Goal: Information Seeking & Learning: Find specific page/section

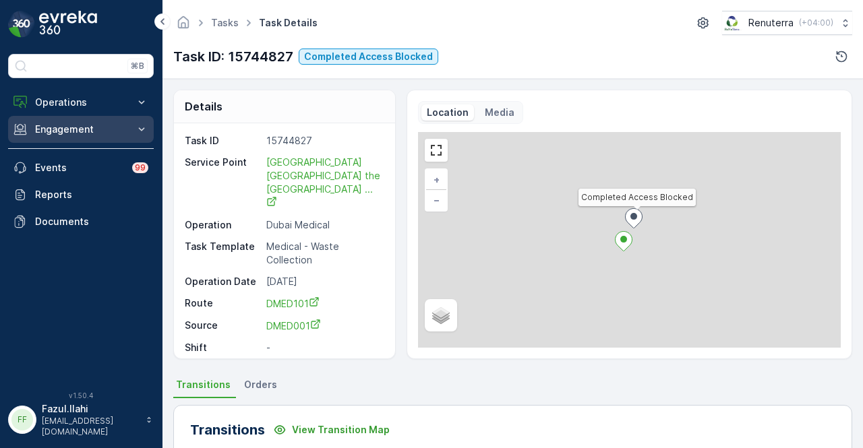
click at [133, 132] on button "Engagement" at bounding box center [81, 129] width 146 height 27
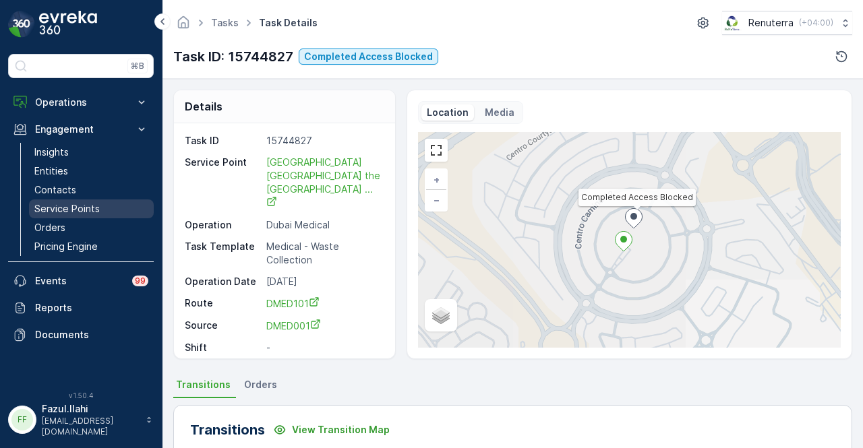
click at [119, 207] on link "Service Points" at bounding box center [91, 209] width 125 height 19
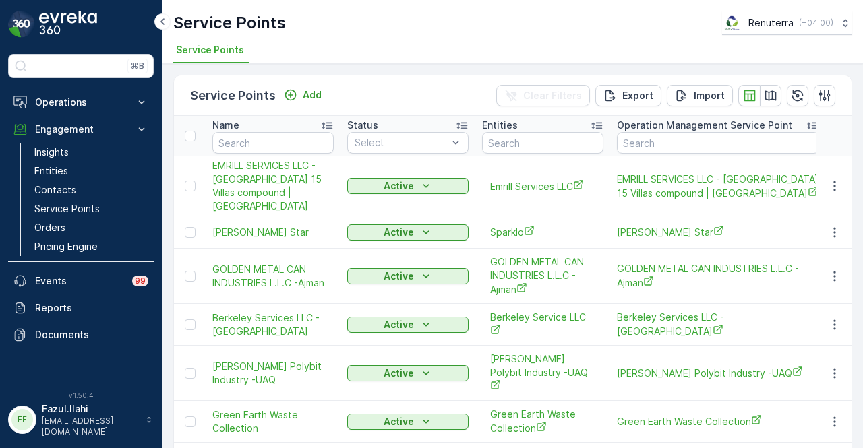
click at [276, 130] on div "Name" at bounding box center [272, 125] width 121 height 13
click at [271, 138] on input "text" at bounding box center [272, 143] width 121 height 22
type input "dut"
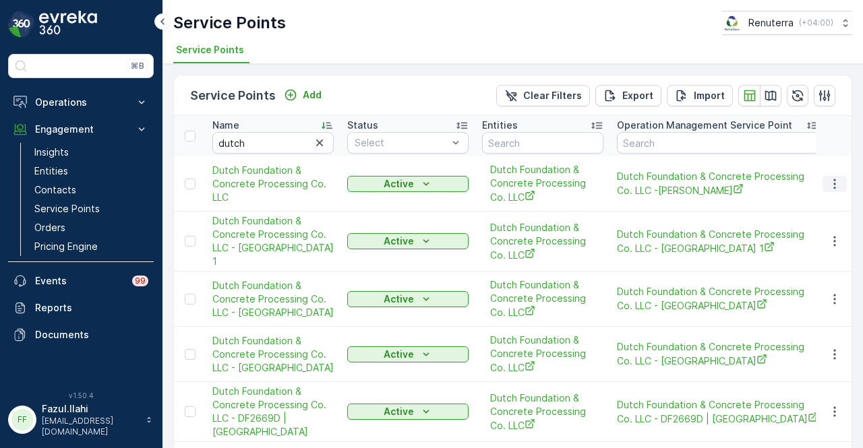
click at [823, 183] on button "button" at bounding box center [834, 184] width 24 height 16
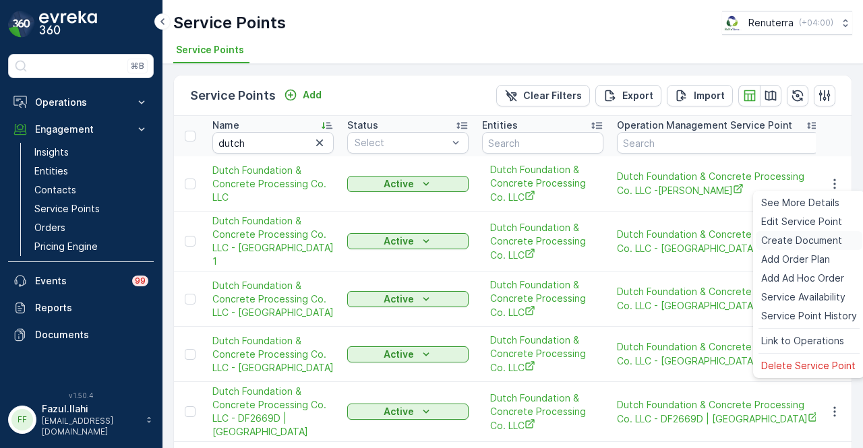
click at [817, 233] on div "Create Document" at bounding box center [809, 240] width 106 height 19
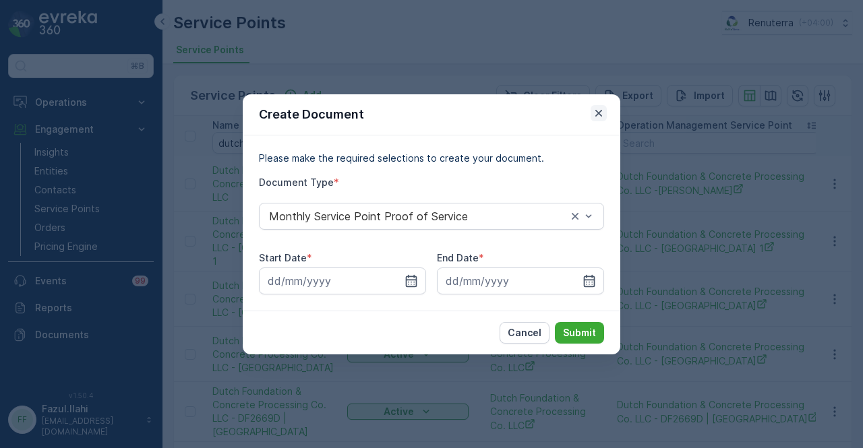
click at [601, 117] on icon "button" at bounding box center [598, 112] width 13 height 13
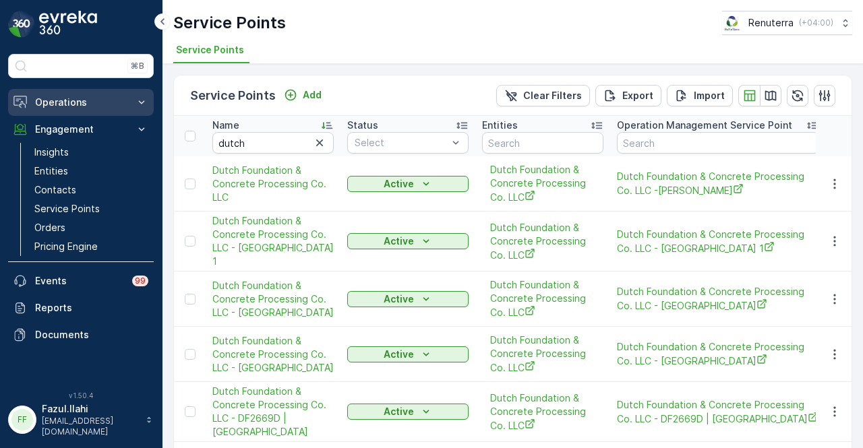
click at [93, 106] on p "Operations" at bounding box center [81, 102] width 92 height 13
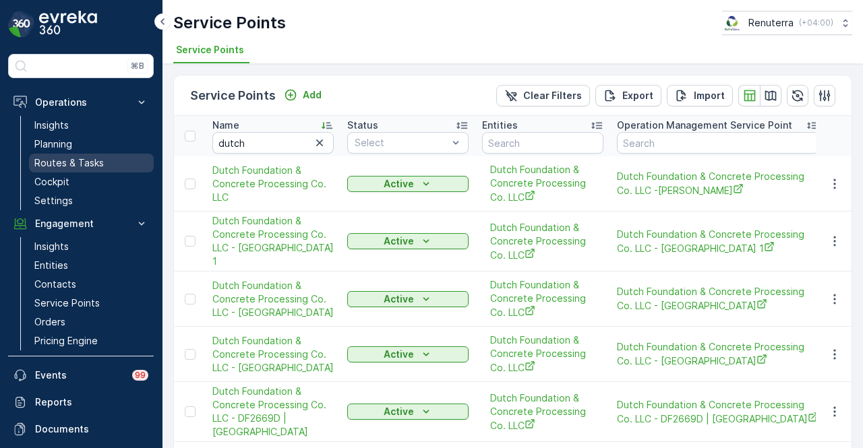
click at [109, 157] on link "Routes & Tasks" at bounding box center [91, 163] width 125 height 19
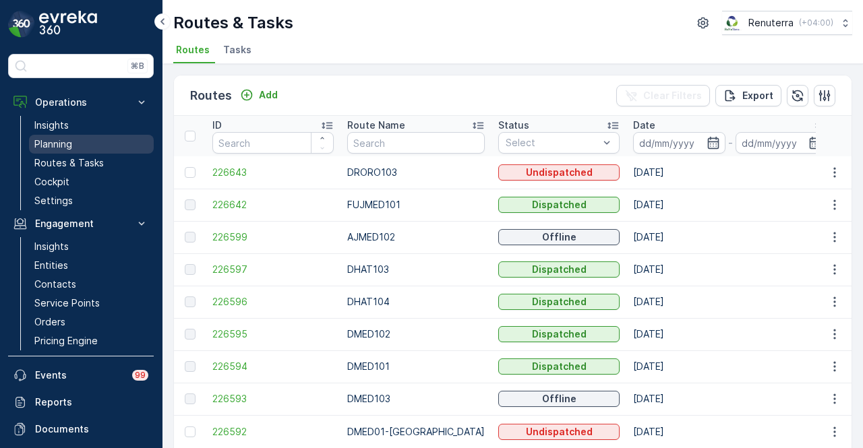
click at [90, 145] on link "Planning" at bounding box center [91, 144] width 125 height 19
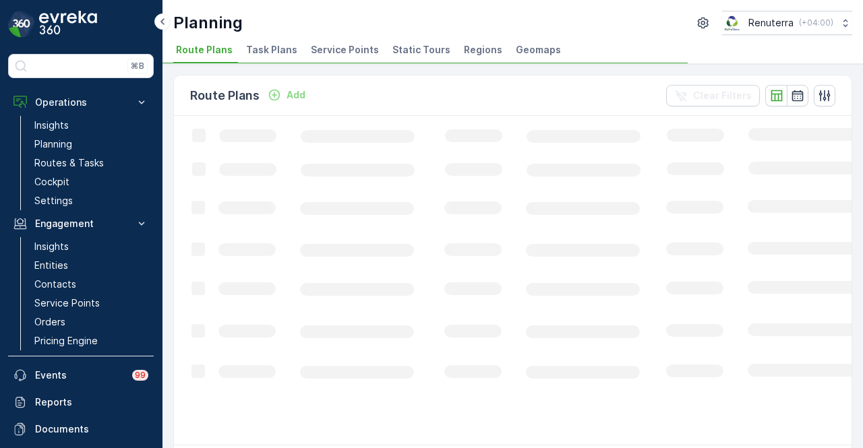
click at [352, 45] on span "Service Points" at bounding box center [345, 49] width 68 height 13
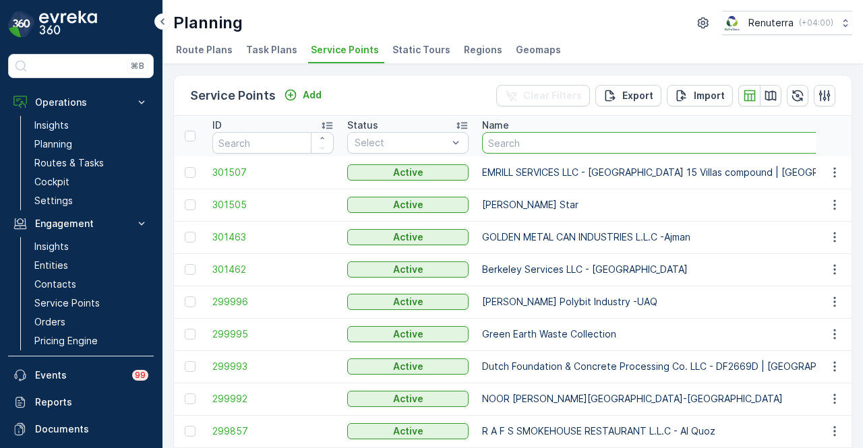
click at [535, 143] on input "text" at bounding box center [679, 143] width 395 height 22
type input "dutch"
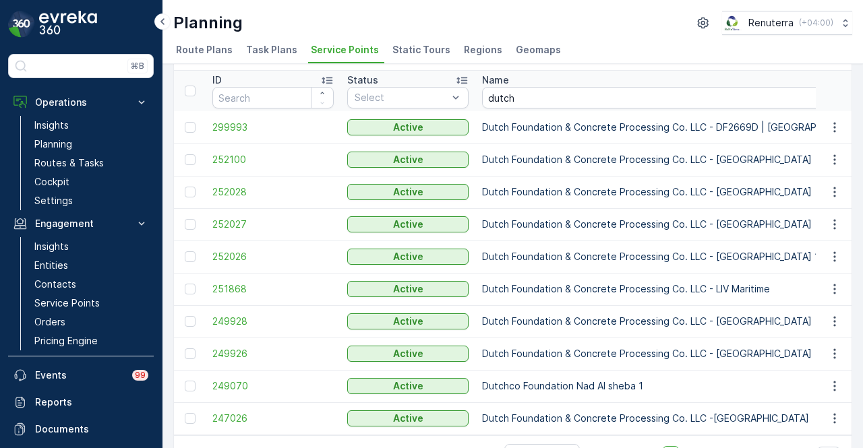
scroll to position [87, 0]
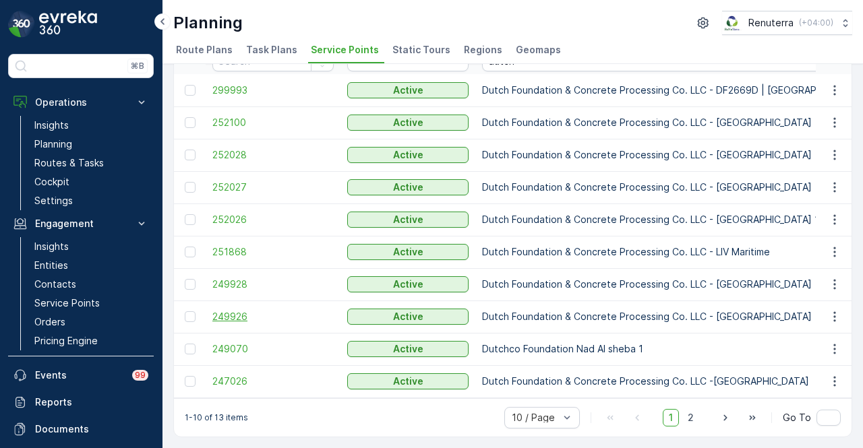
click at [216, 311] on span "249926" at bounding box center [272, 316] width 121 height 13
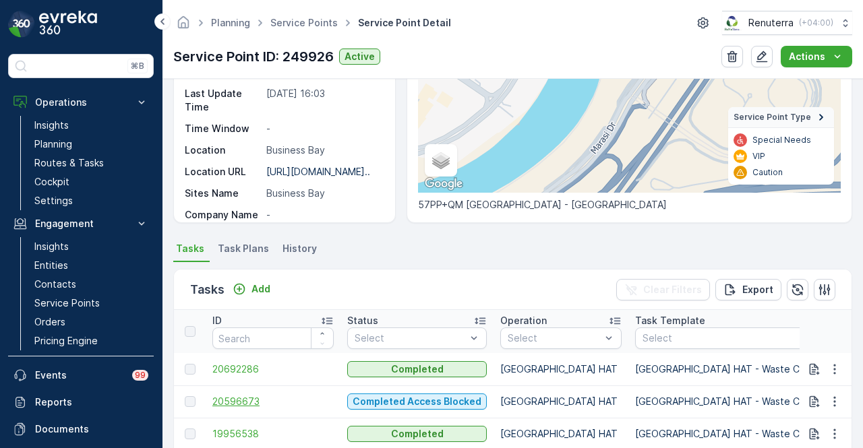
scroll to position [313, 0]
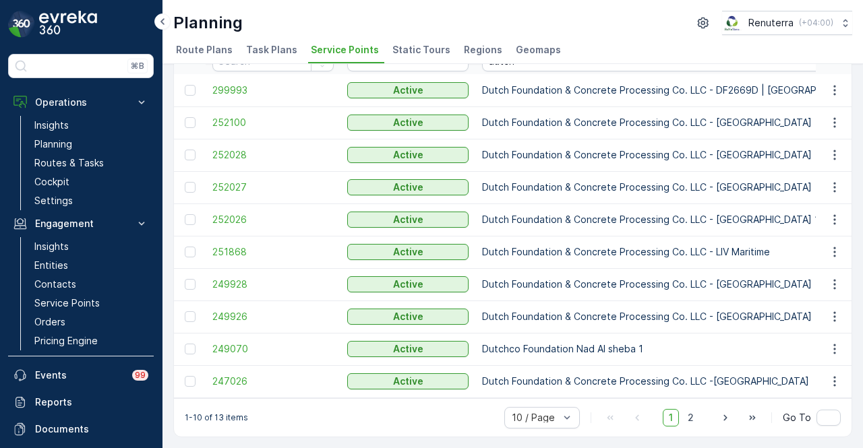
scroll to position [87, 0]
click at [229, 375] on span "247026" at bounding box center [272, 381] width 121 height 13
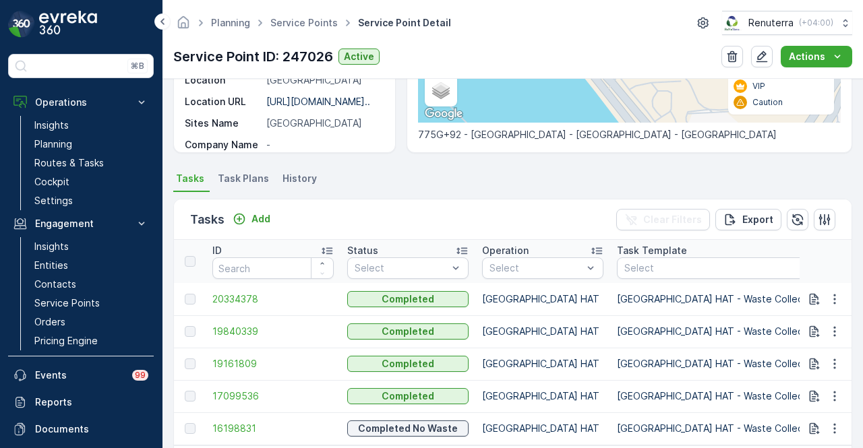
scroll to position [245, 0]
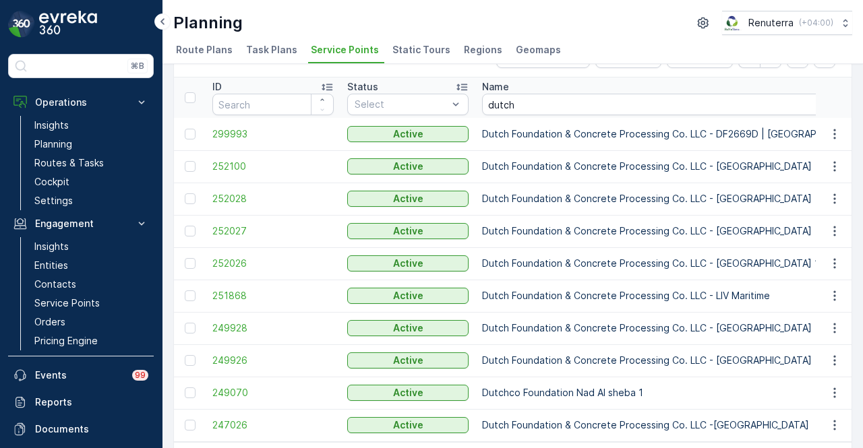
scroll to position [67, 0]
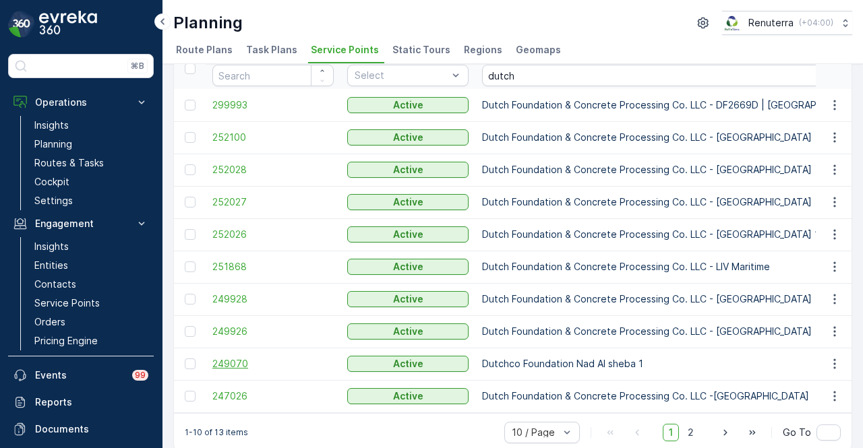
click at [234, 361] on span "249070" at bounding box center [272, 363] width 121 height 13
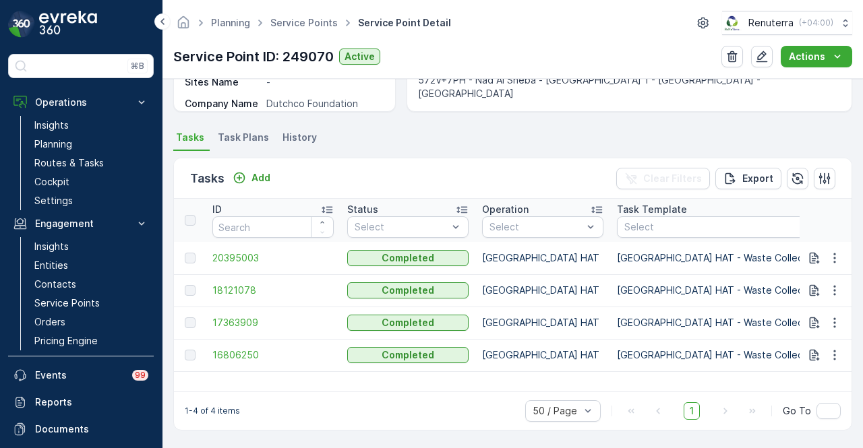
scroll to position [313, 0]
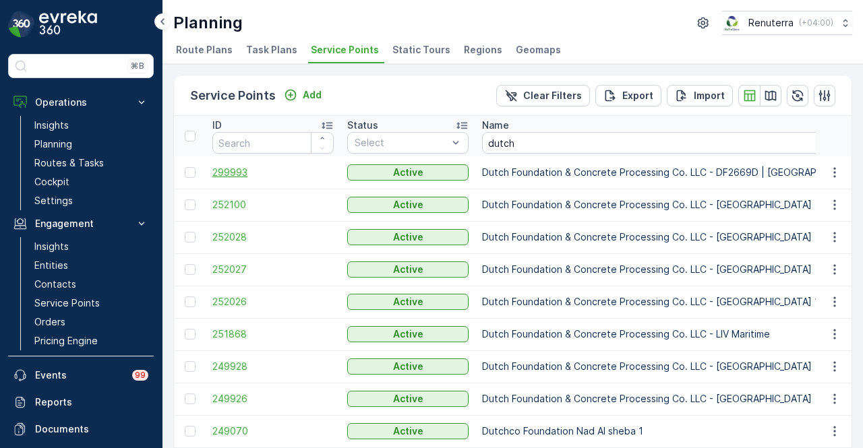
click at [233, 171] on span "299993" at bounding box center [272, 172] width 121 height 13
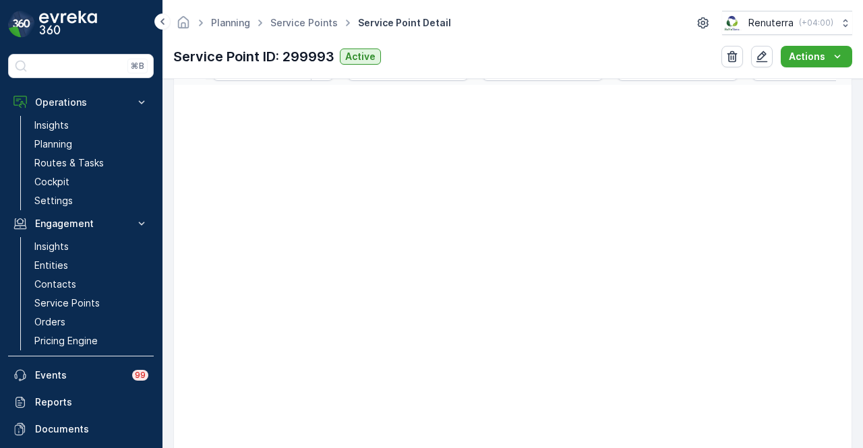
scroll to position [135, 0]
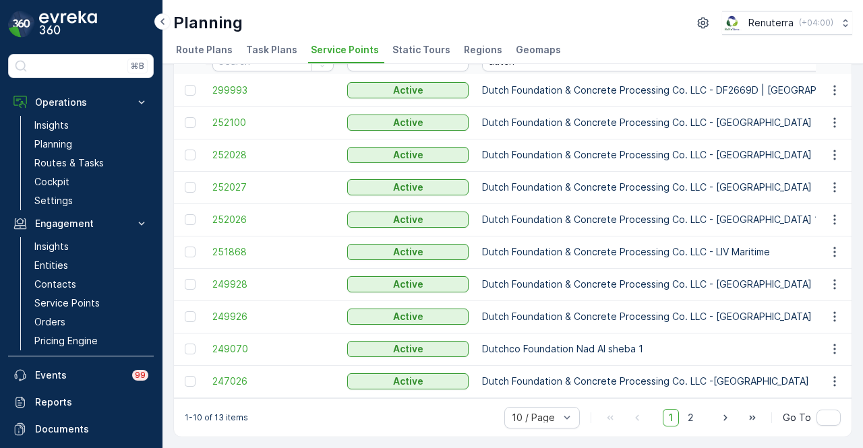
scroll to position [87, 0]
click at [255, 247] on span "251868" at bounding box center [272, 251] width 121 height 13
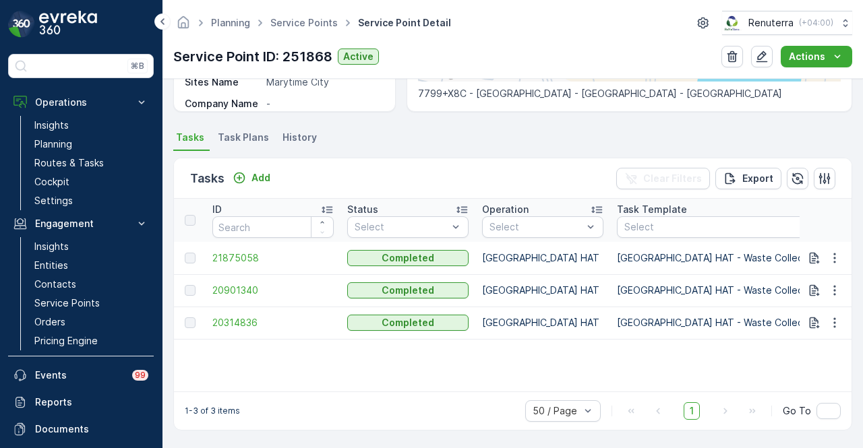
scroll to position [313, 0]
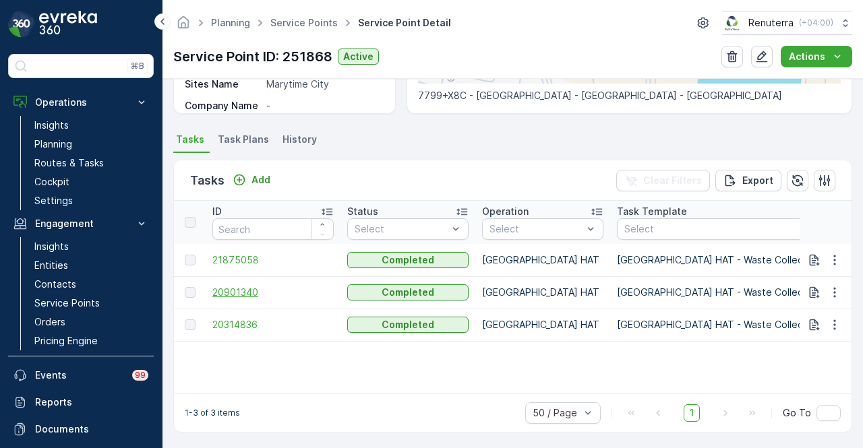
click at [241, 290] on span "20901340" at bounding box center [272, 292] width 121 height 13
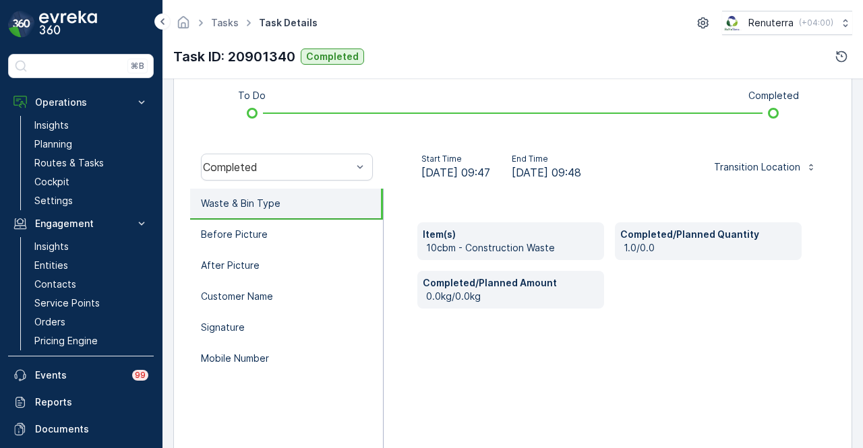
scroll to position [400, 0]
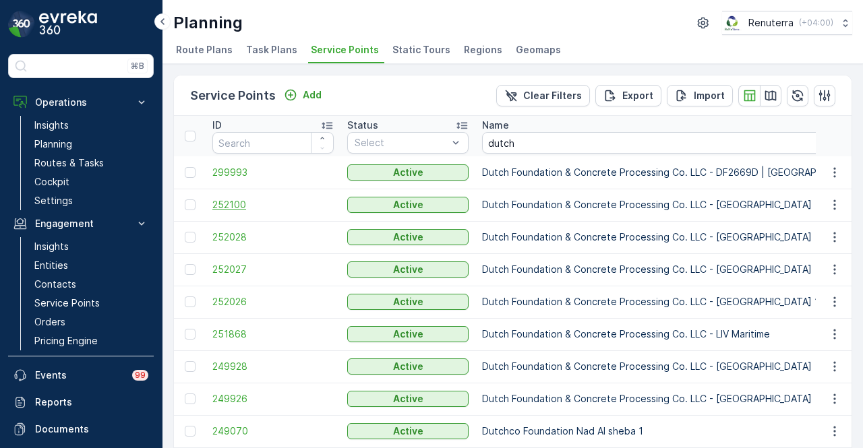
click at [249, 205] on span "252100" at bounding box center [272, 204] width 121 height 13
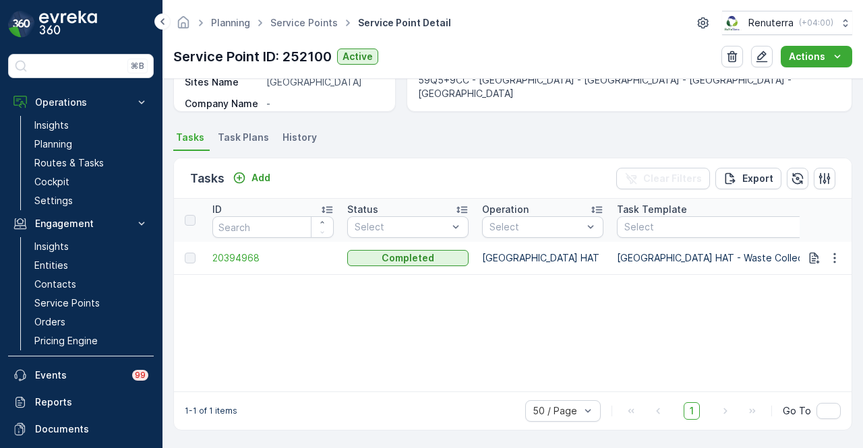
scroll to position [313, 0]
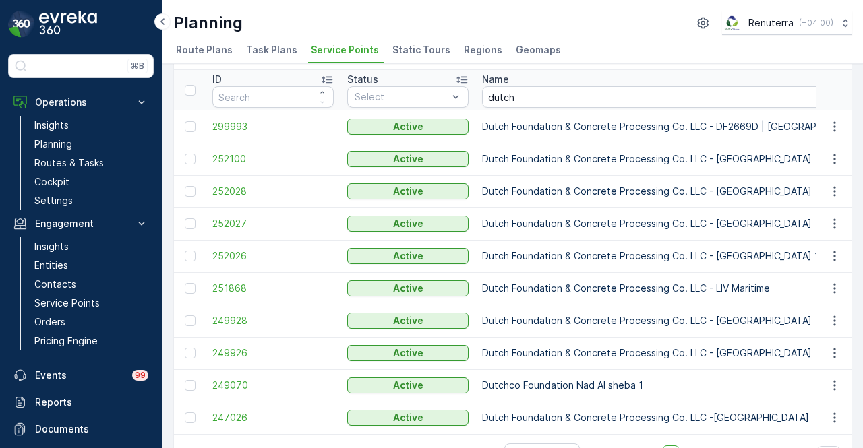
scroll to position [87, 0]
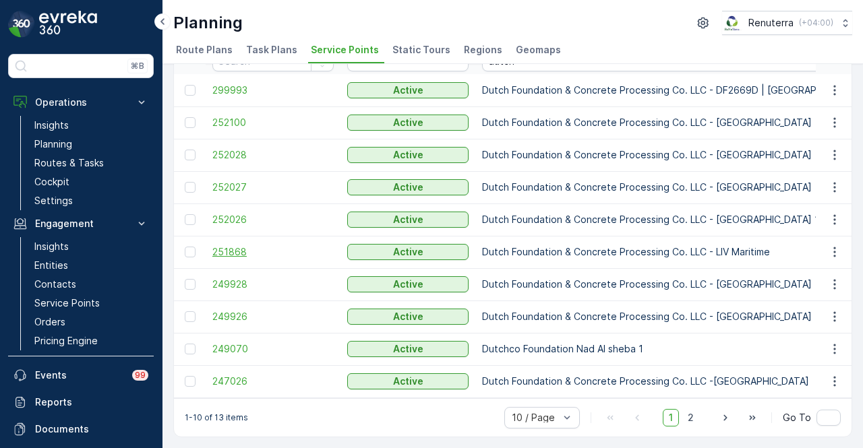
click at [224, 245] on span "251868" at bounding box center [272, 251] width 121 height 13
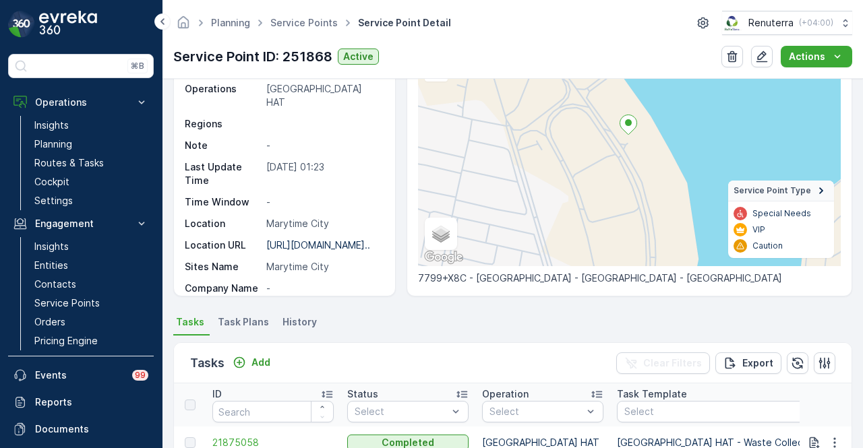
scroll to position [313, 0]
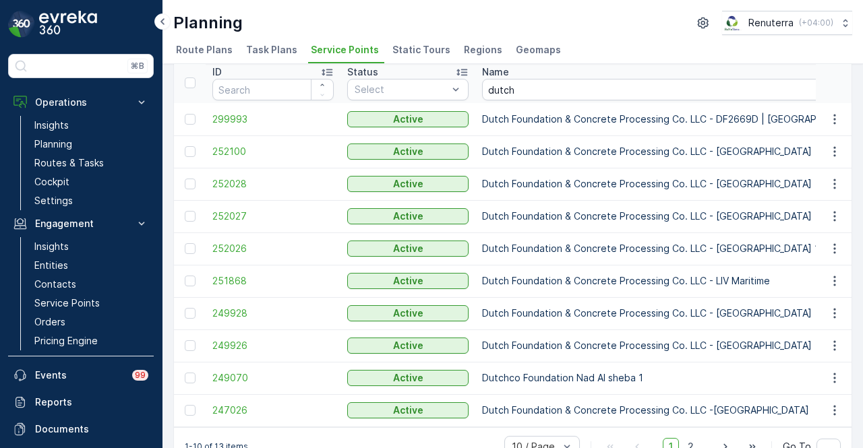
scroll to position [87, 0]
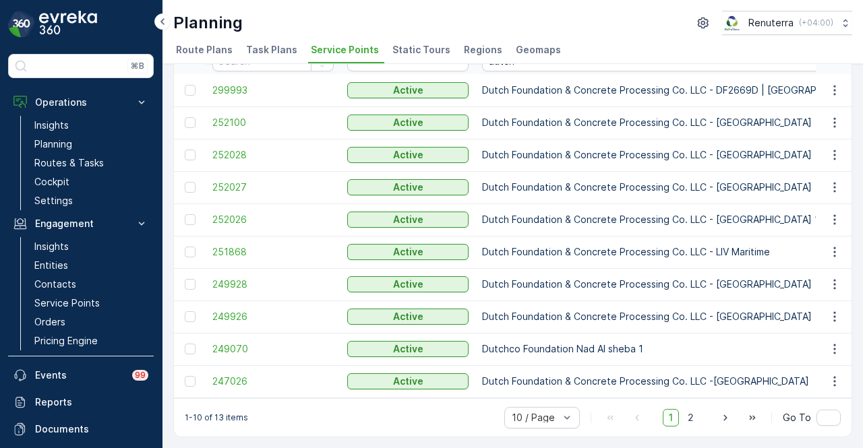
click at [457, 424] on div "1-10 of 13 items 10 / Page 1 2 Go To" at bounding box center [512, 417] width 677 height 38
click at [625, 56] on ul "Route Plans Task Plans Service Points Static Tours Regions Geomaps" at bounding box center [507, 51] width 668 height 23
